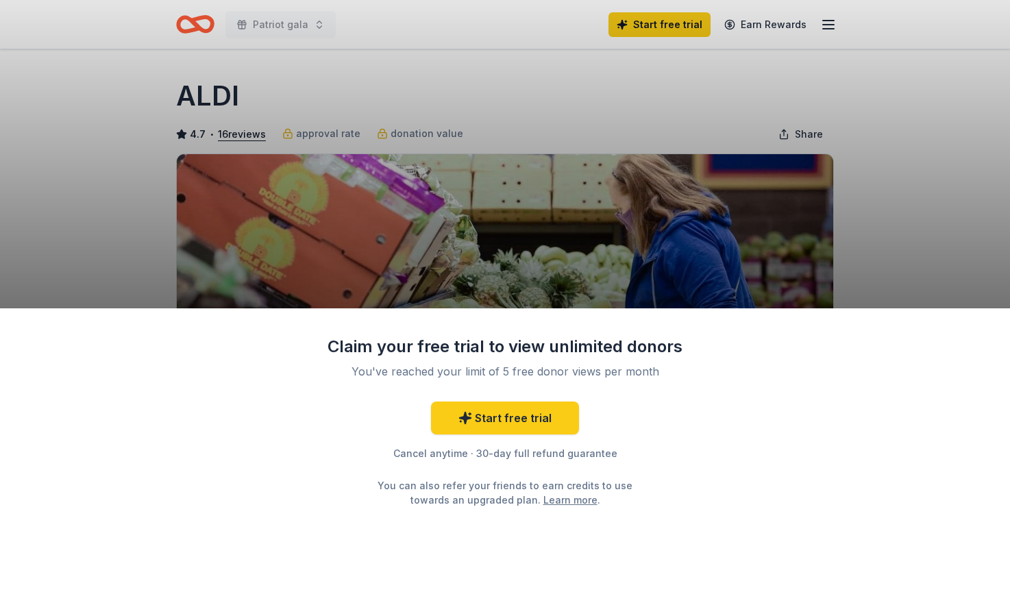
click at [482, 32] on div "Claim your free trial to view unlimited donors You've reached your limit of 5 f…" at bounding box center [505, 308] width 1010 height 616
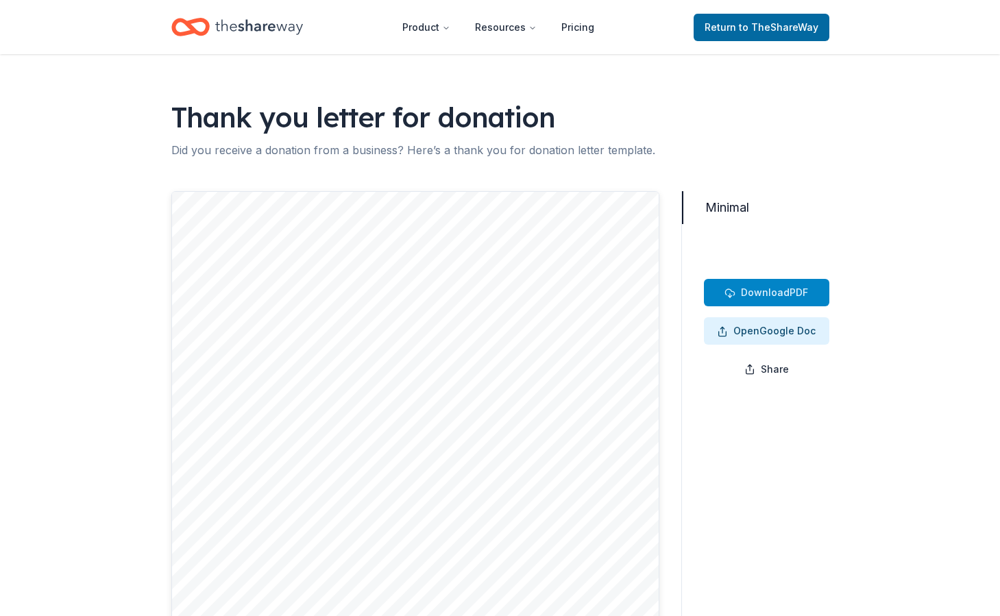
click at [779, 291] on span "Download" at bounding box center [765, 292] width 49 height 12
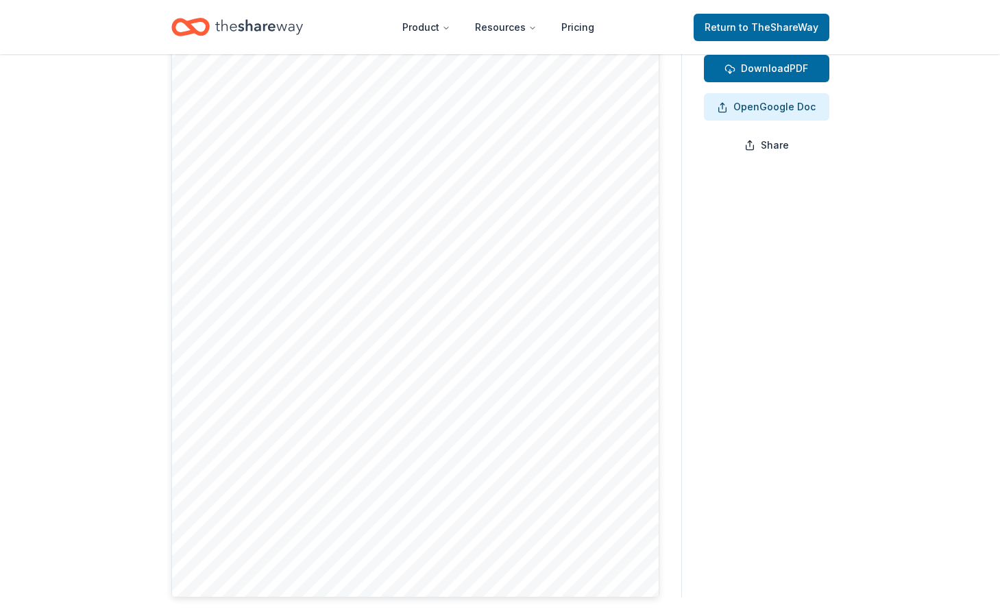
scroll to position [225, 0]
drag, startPoint x: 527, startPoint y: 527, endPoint x: 419, endPoint y: 451, distance: 131.8
click at [419, 441] on div at bounding box center [415, 281] width 488 height 630
drag, startPoint x: 521, startPoint y: 528, endPoint x: 448, endPoint y: 524, distance: 73.4
click at [448, 524] on div at bounding box center [415, 281] width 488 height 630
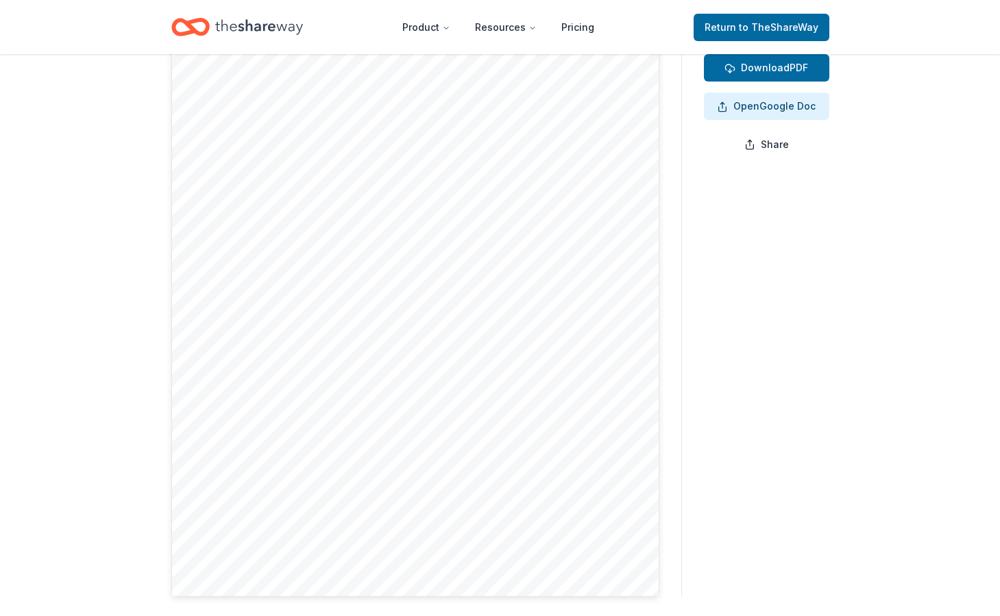
click at [511, 532] on div at bounding box center [415, 281] width 488 height 630
click at [504, 530] on div at bounding box center [415, 281] width 488 height 630
drag, startPoint x: 504, startPoint y: 530, endPoint x: 436, endPoint y: 517, distance: 69.1
click at [436, 517] on div at bounding box center [415, 281] width 488 height 630
click at [356, 439] on div at bounding box center [415, 281] width 488 height 630
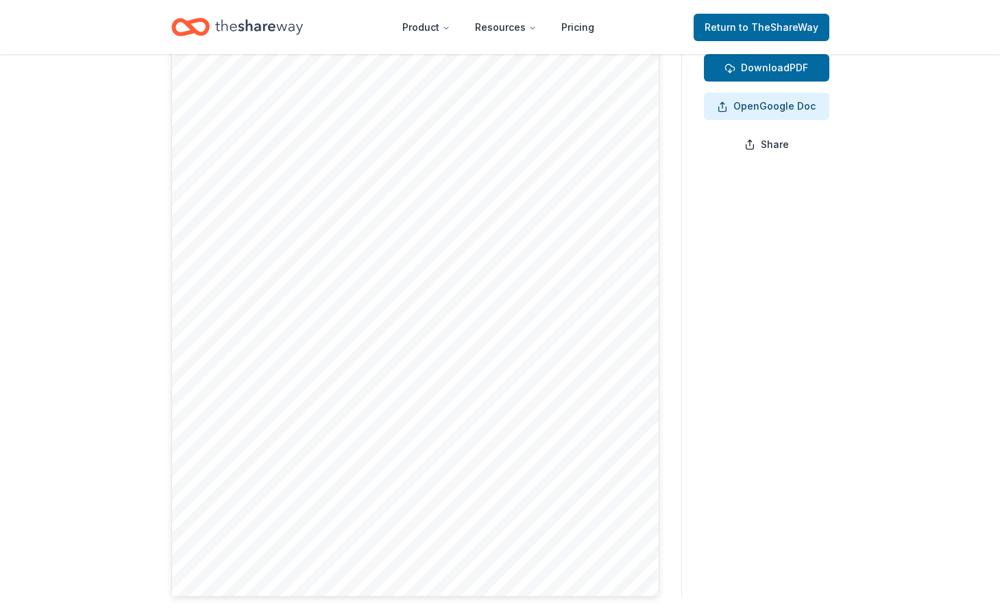
click at [294, 360] on div at bounding box center [415, 281] width 488 height 630
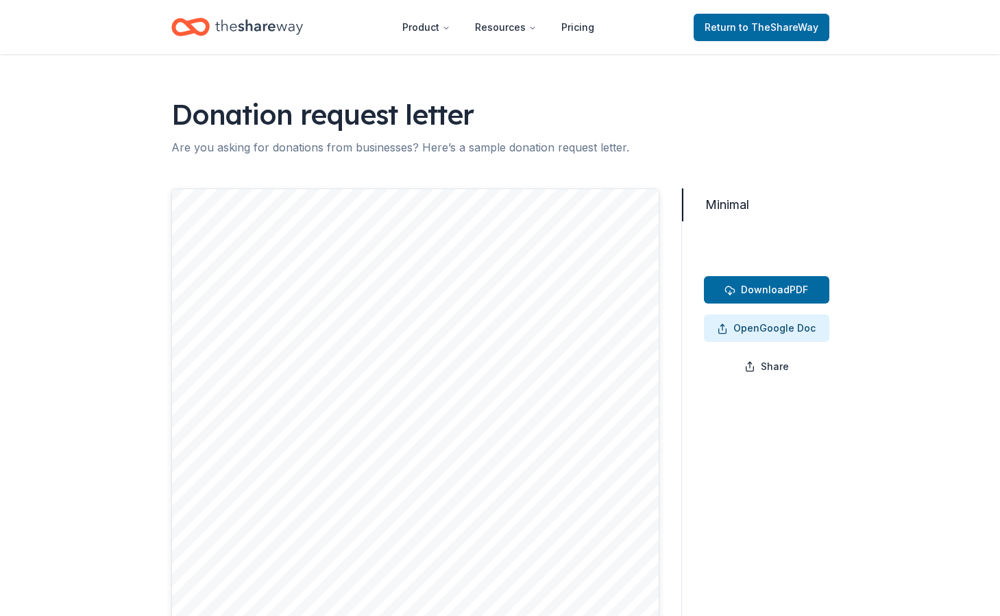
scroll to position [0, 0]
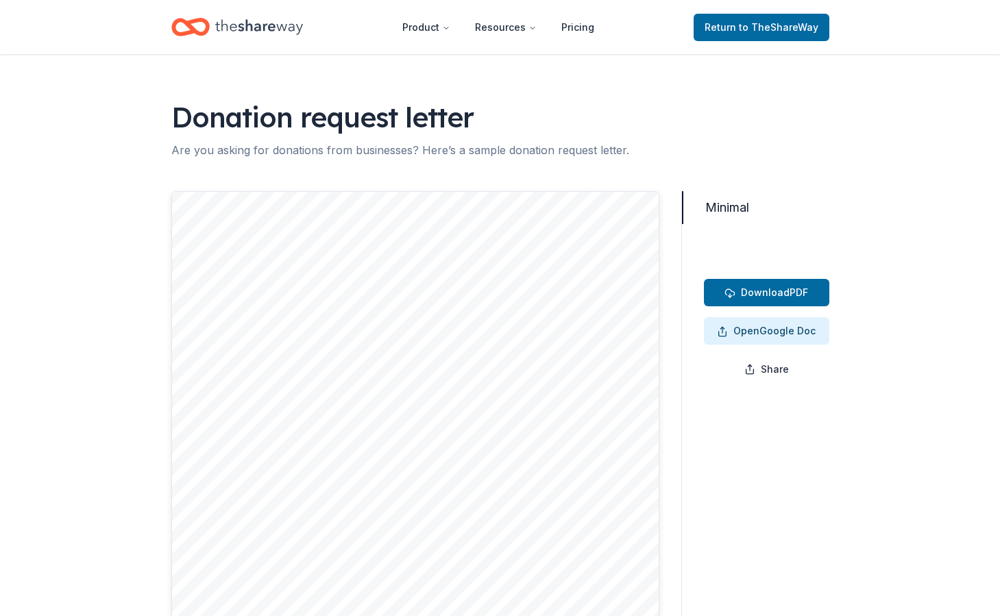
drag, startPoint x: 370, startPoint y: 254, endPoint x: 534, endPoint y: 522, distance: 314.6
click at [534, 522] on div at bounding box center [415, 506] width 488 height 630
click at [770, 288] on span "Download" at bounding box center [765, 292] width 49 height 12
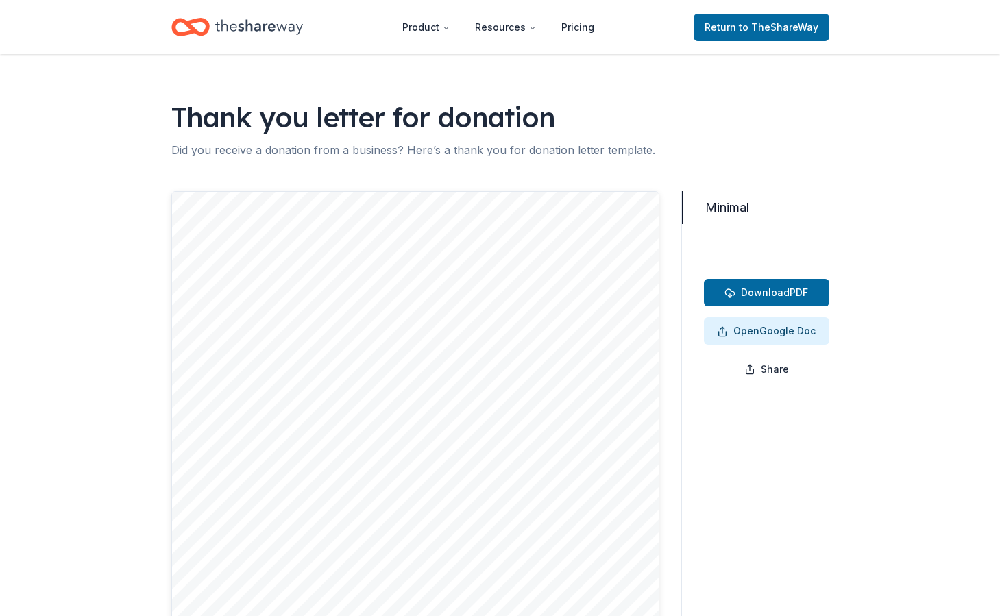
drag, startPoint x: 443, startPoint y: 519, endPoint x: 262, endPoint y: 389, distance: 222.3
click at [262, 389] on div at bounding box center [415, 506] width 488 height 630
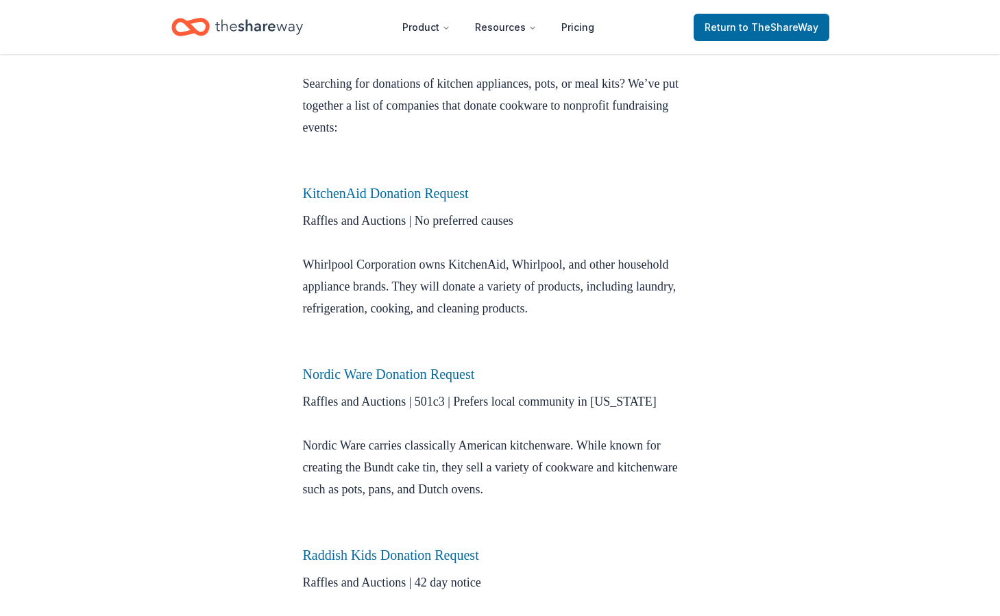
scroll to position [400, 0]
click at [420, 193] on link "KitchenAid Donation Request" at bounding box center [386, 192] width 166 height 15
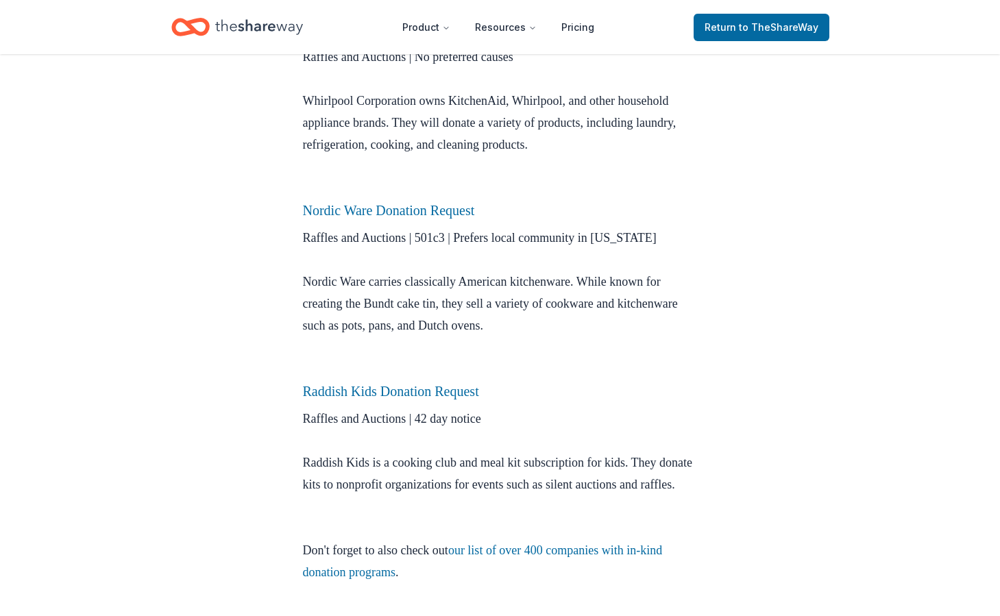
scroll to position [565, 0]
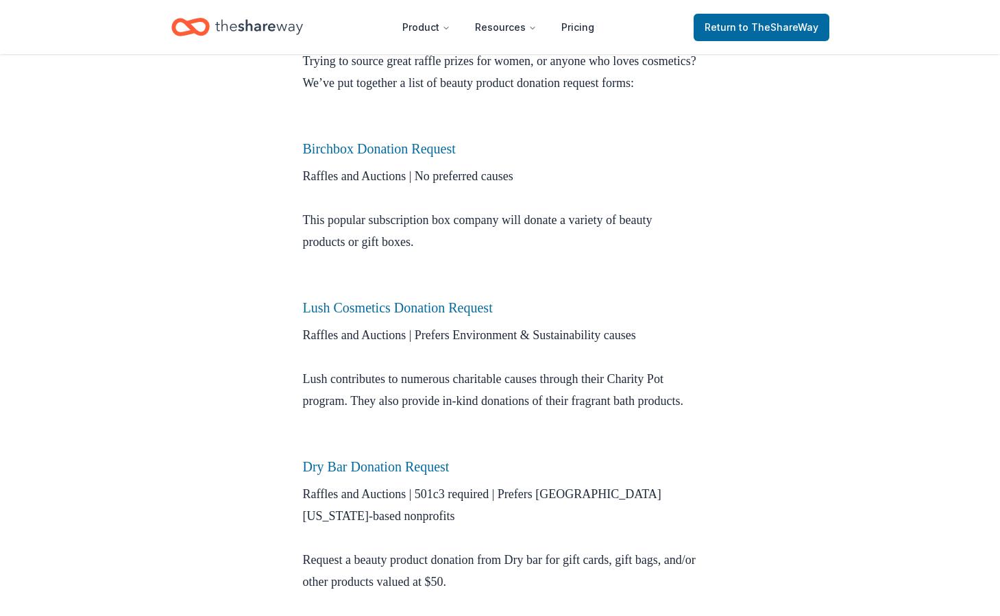
scroll to position [449, 0]
drag, startPoint x: 430, startPoint y: 176, endPoint x: 772, endPoint y: 403, distance: 410.3
click at [772, 403] on div "Donation Requests Jun 06, 2020 Beauty Products Donation Request Applications Ma…" at bounding box center [500, 620] width 1000 height 2030
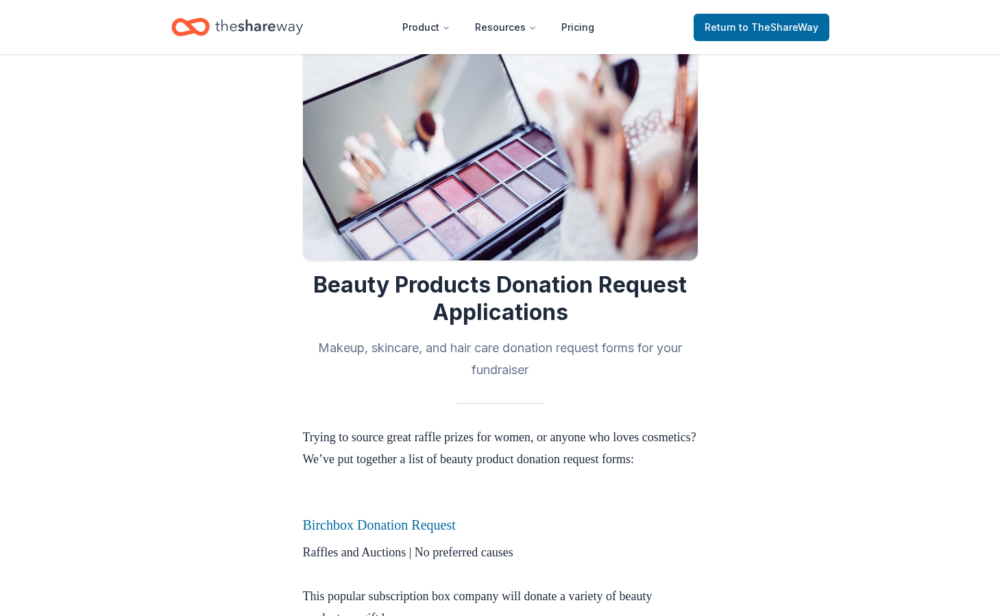
scroll to position [0, 0]
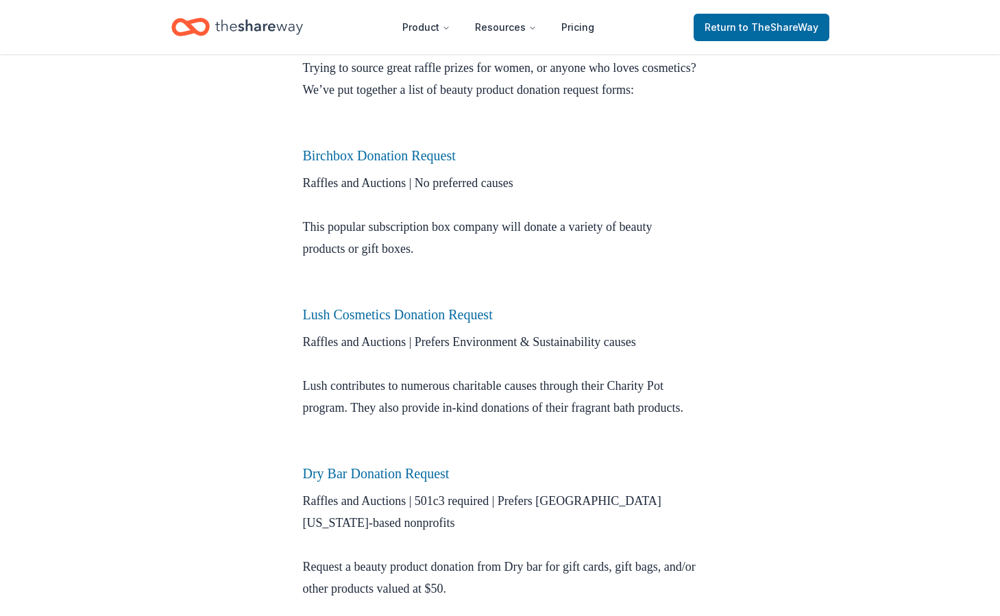
scroll to position [443, 0]
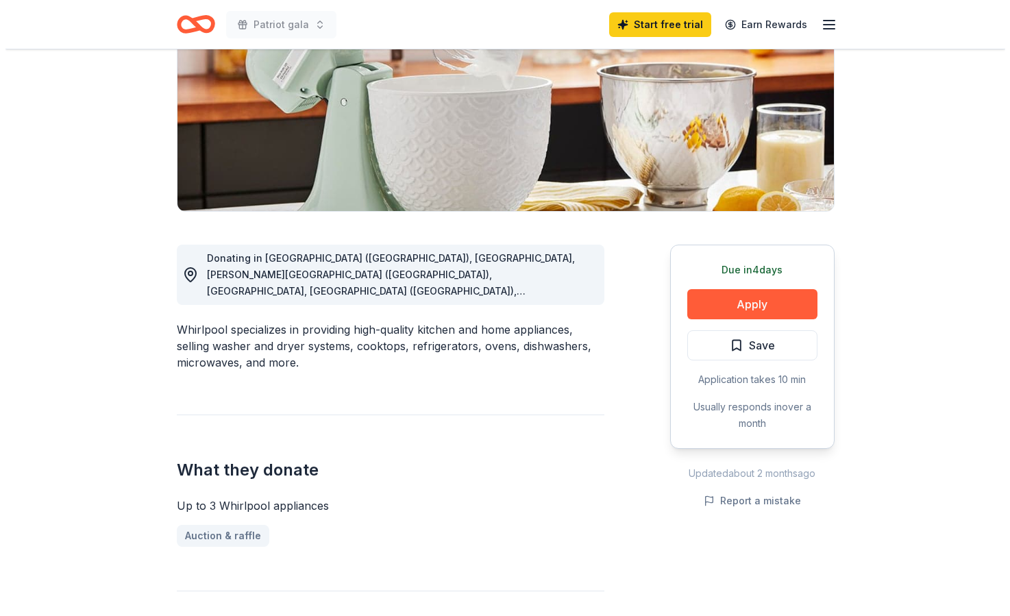
scroll to position [219, 0]
